Goal: Browse casually: Explore the website without a specific task or goal

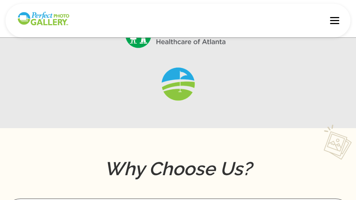
scroll to position [415, 0]
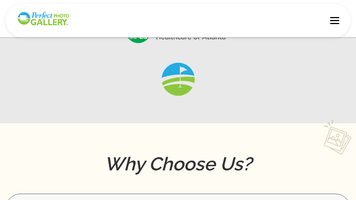
click at [178, 77] on img at bounding box center [177, 78] width 37 height 37
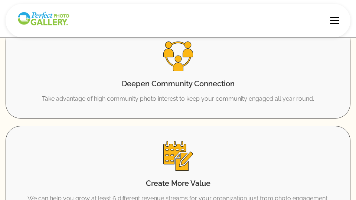
scroll to position [682, 0]
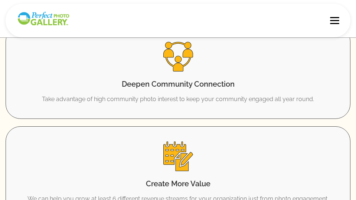
click at [333, 22] on div at bounding box center [334, 20] width 9 height 7
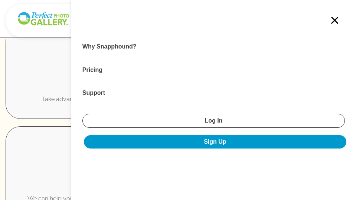
click at [42, 21] on img at bounding box center [43, 18] width 53 height 15
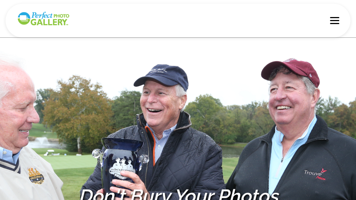
click at [52, 17] on img at bounding box center [43, 18] width 53 height 15
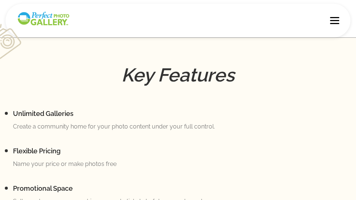
scroll to position [905, 0]
